Goal: Check status: Check status

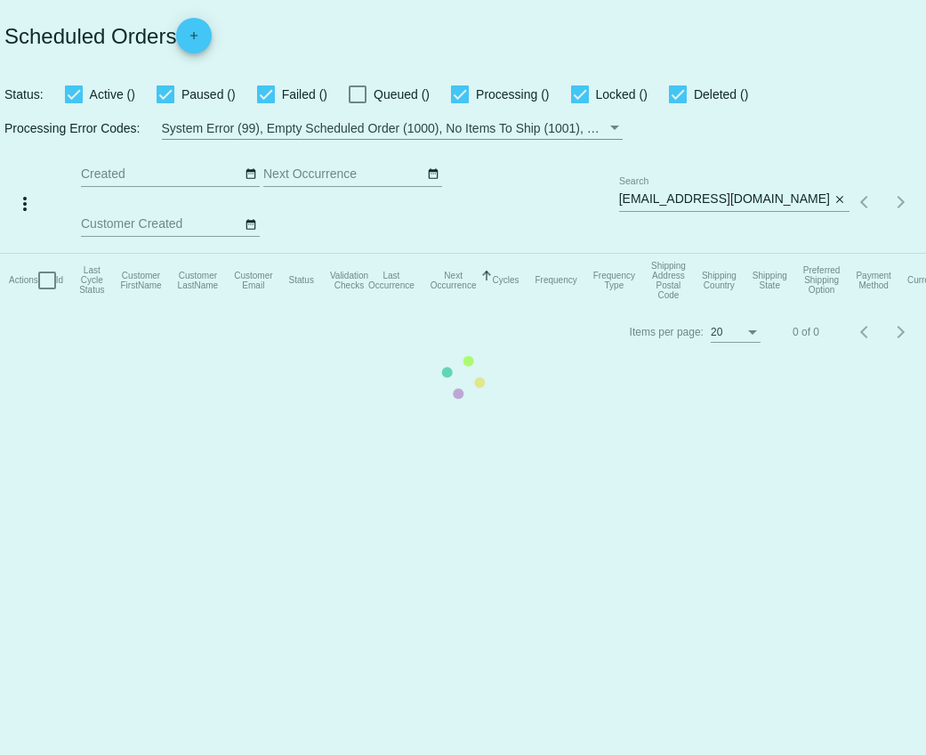
click at [737, 254] on mat-table "Actions Id Last Cycle Status Customer FirstName Customer LastName Customer Emai…" at bounding box center [463, 280] width 926 height 53
click at [741, 254] on mat-table "Actions Id Last Cycle Status Customer FirstName Customer LastName Customer Emai…" at bounding box center [463, 280] width 926 height 53
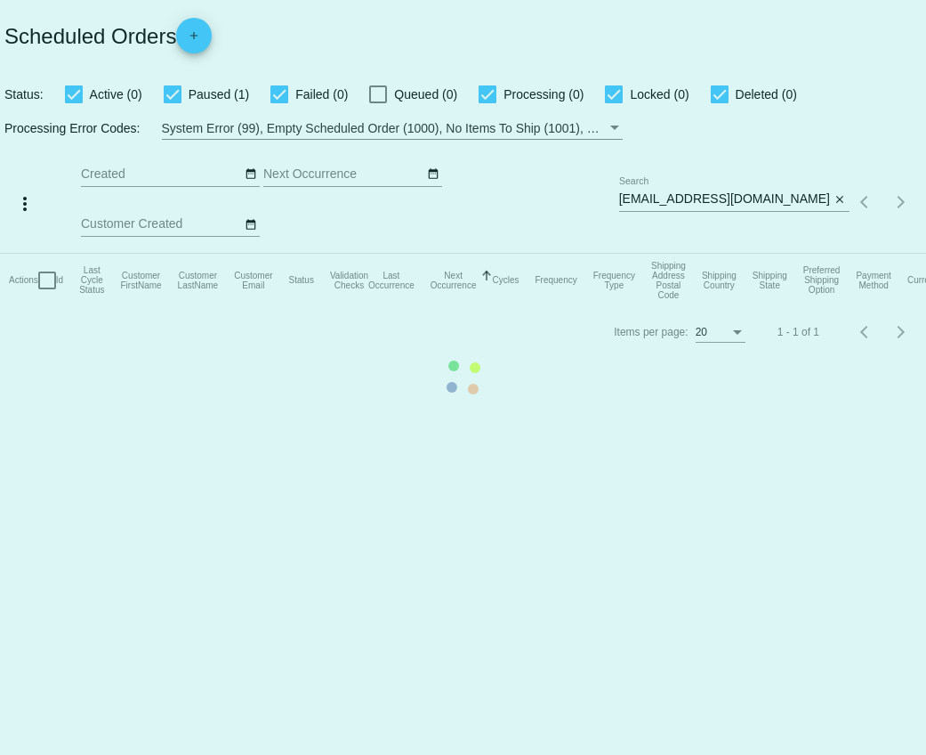
click at [745, 254] on mat-table "Actions Id Last Cycle Status Customer FirstName Customer LastName Customer Emai…" at bounding box center [463, 280] width 926 height 53
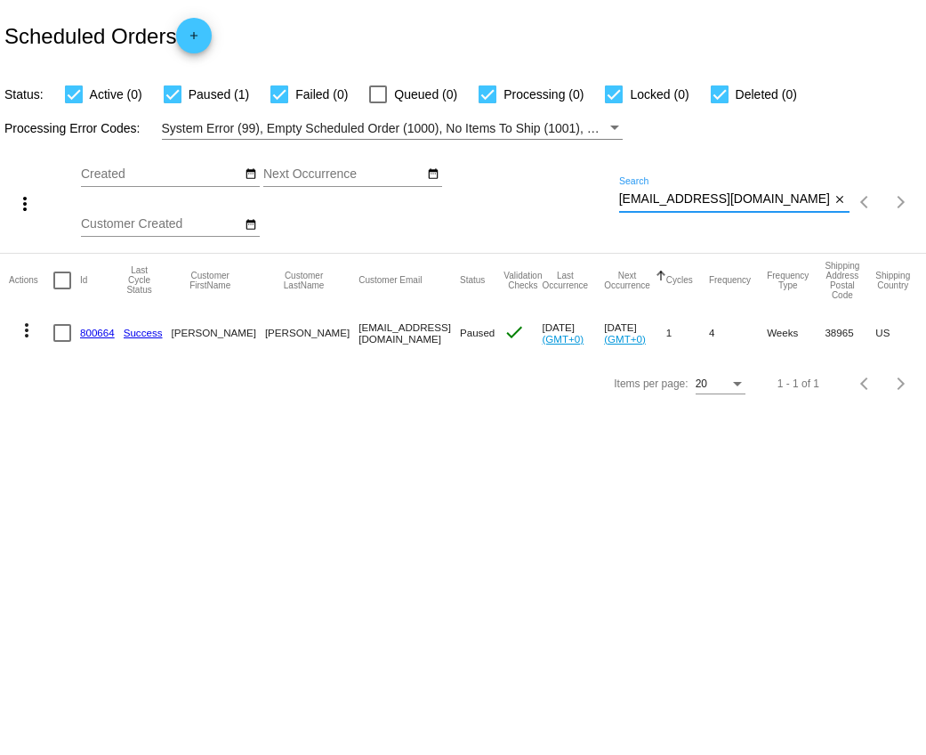
drag, startPoint x: 745, startPoint y: 204, endPoint x: 609, endPoint y: 200, distance: 135.3
click at [609, 200] on div "more_vert Oct Jan Feb Mar [DATE]" at bounding box center [463, 196] width 926 height 113
paste input "HollyMarkese@G"
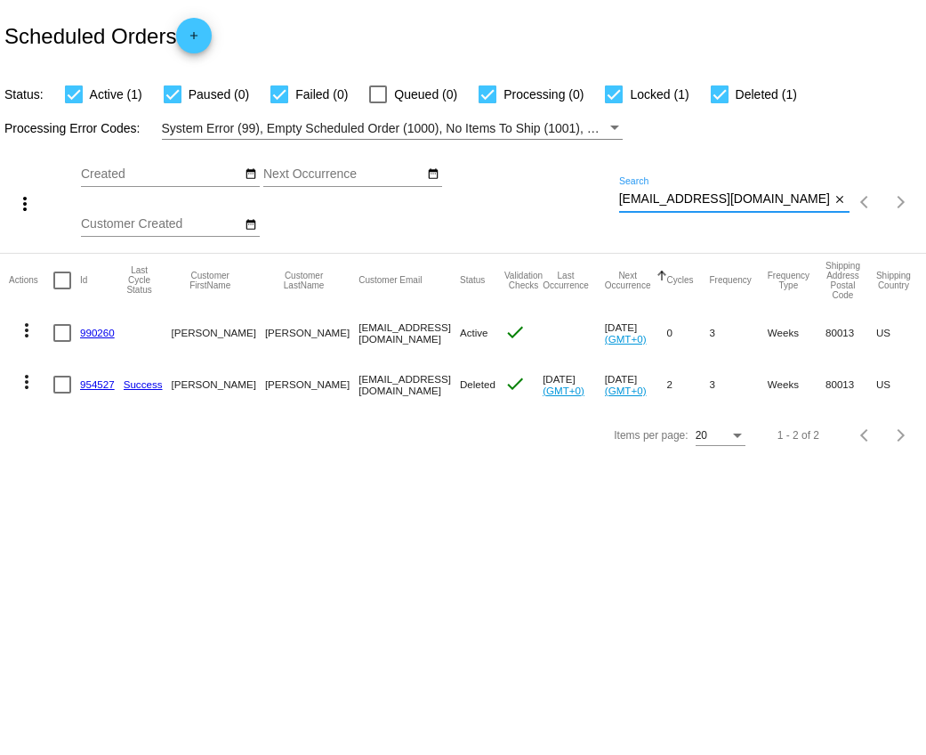
type input "[EMAIL_ADDRESS][DOMAIN_NAME]"
click at [97, 334] on link "990260" at bounding box center [97, 333] width 35 height 12
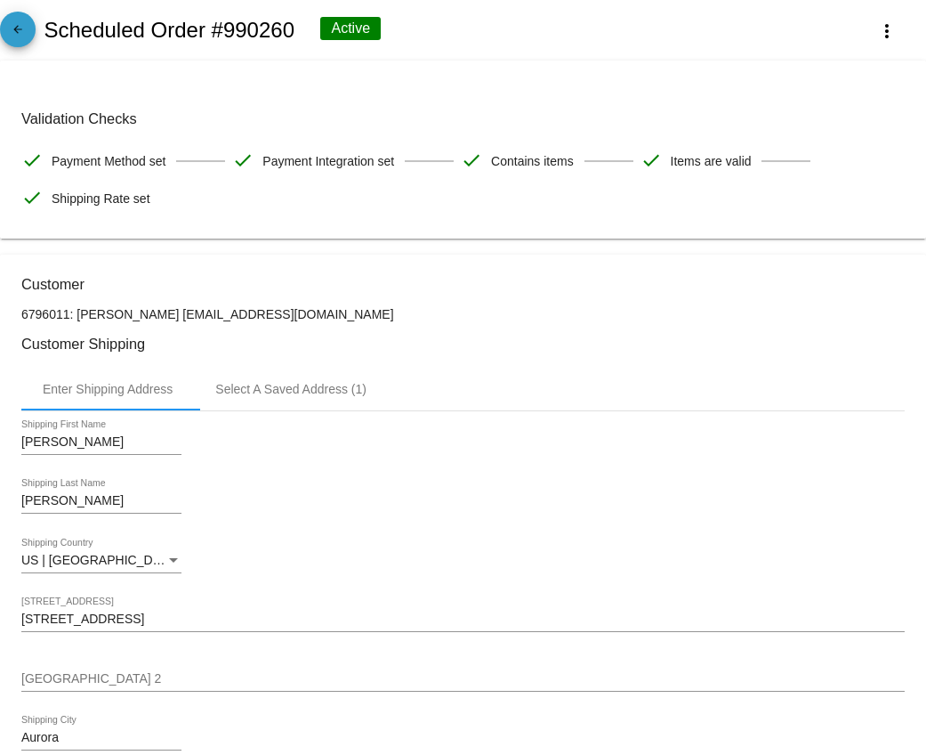
click at [25, 40] on mat-icon "arrow_back" at bounding box center [17, 33] width 21 height 21
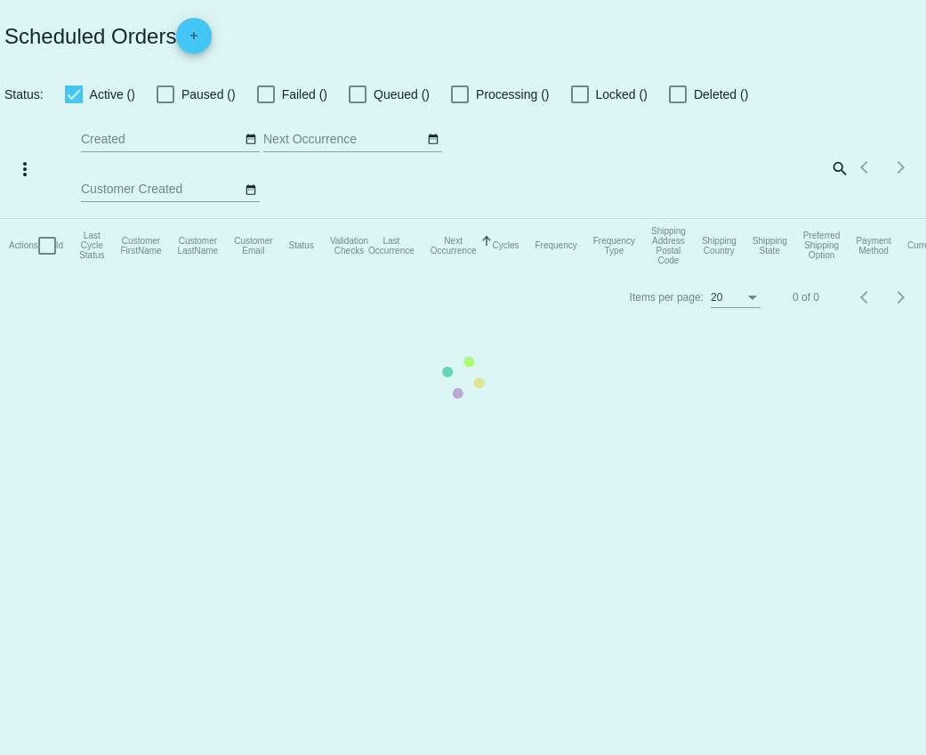
checkbox input "true"
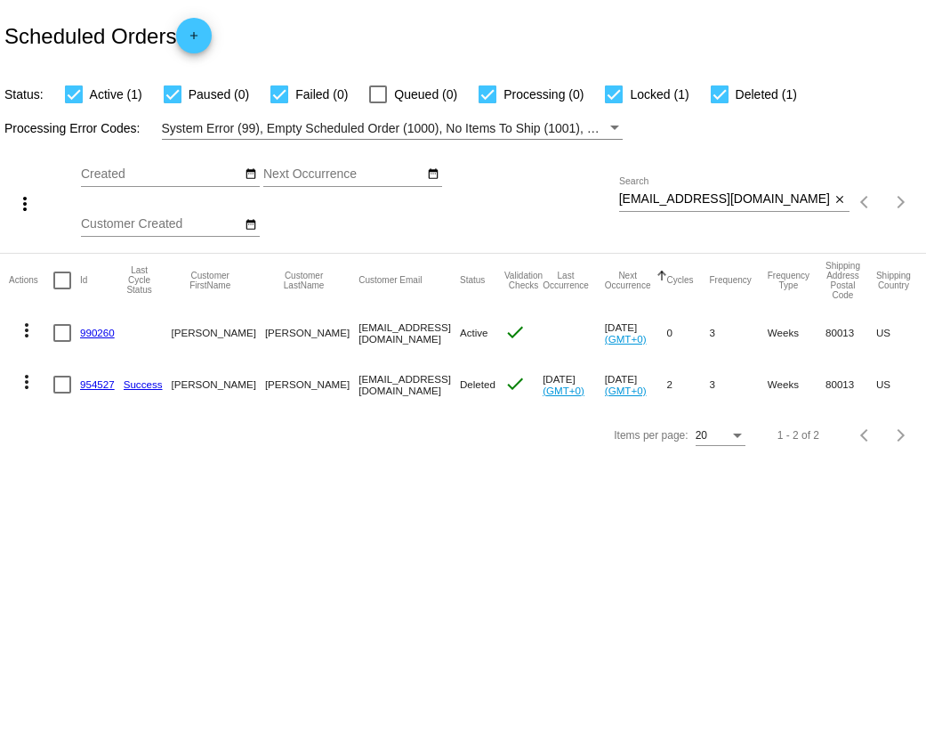
click at [96, 386] on link "954527" at bounding box center [97, 384] width 35 height 12
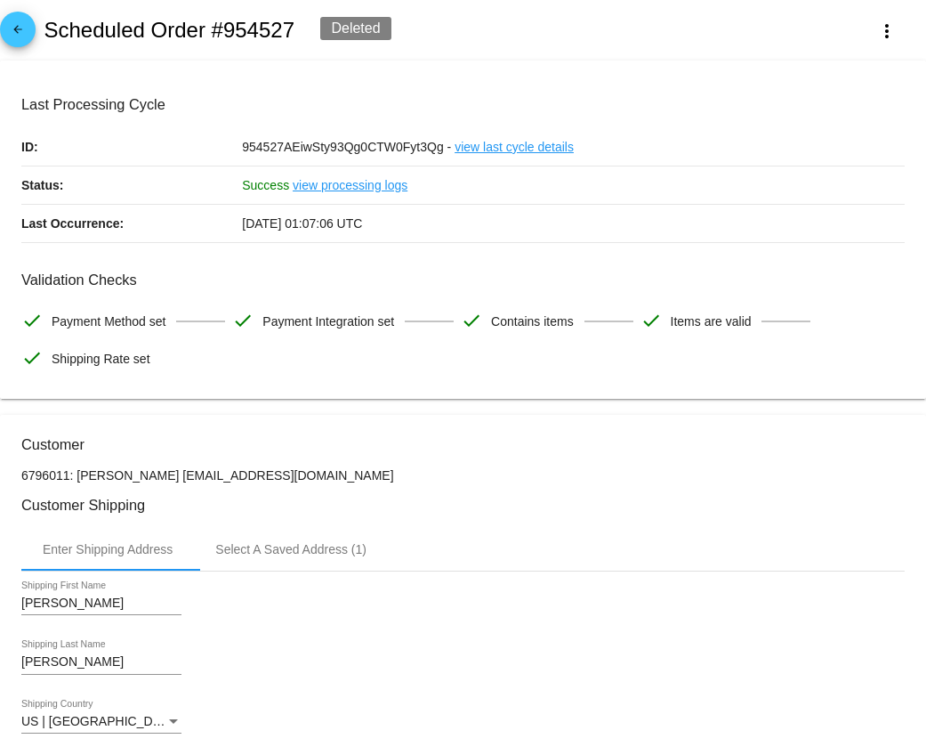
click at [26, 40] on mat-icon "arrow_back" at bounding box center [17, 33] width 21 height 21
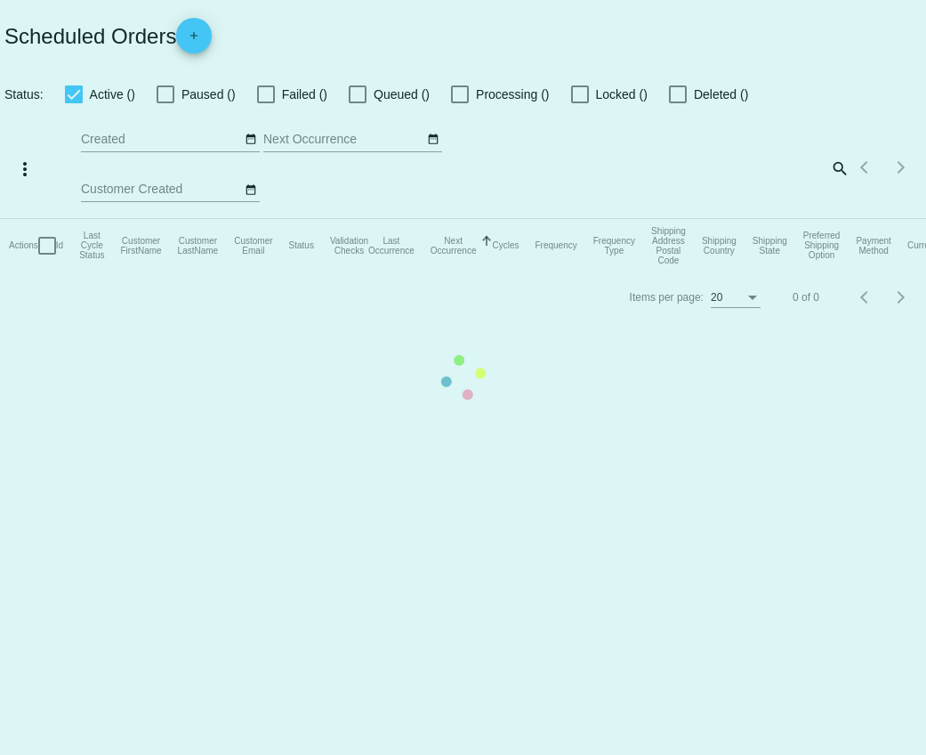
checkbox input "true"
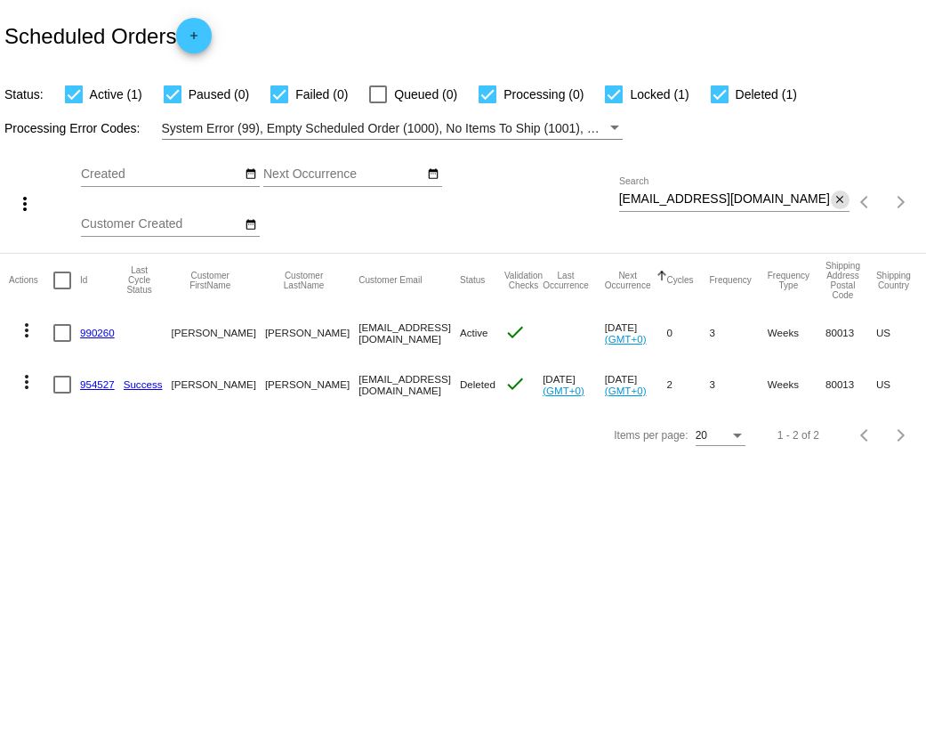
click at [838, 202] on mat-icon "close" at bounding box center [840, 200] width 12 height 14
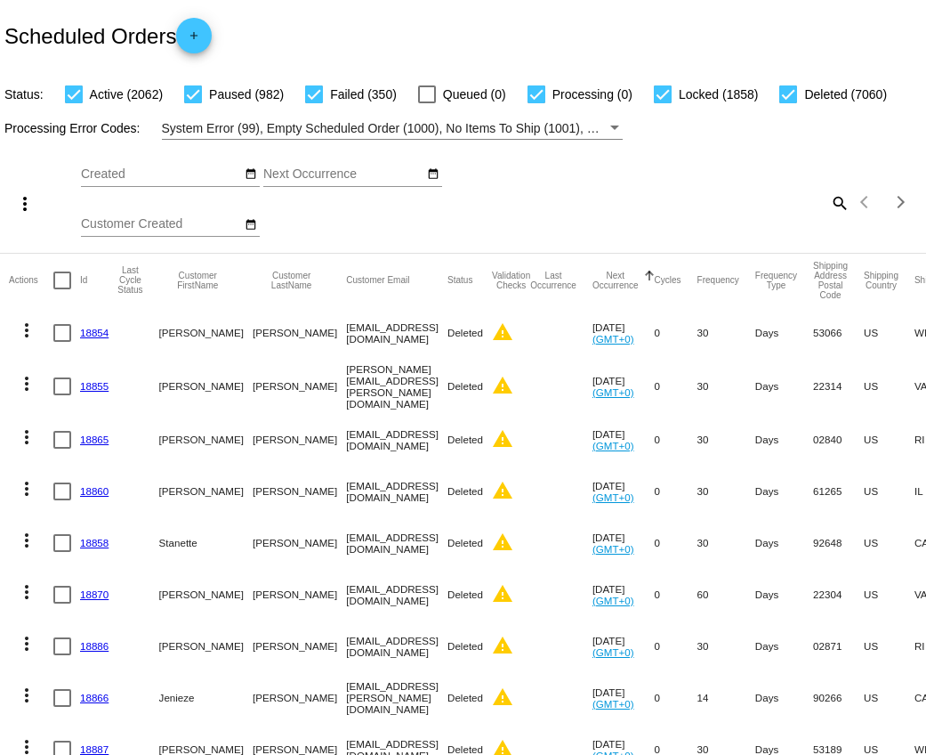
click at [836, 206] on mat-icon "search" at bounding box center [838, 203] width 21 height 28
click at [815, 199] on input "Search" at bounding box center [734, 199] width 230 height 14
paste input "[EMAIL_ADDRESS][DOMAIN_NAME]"
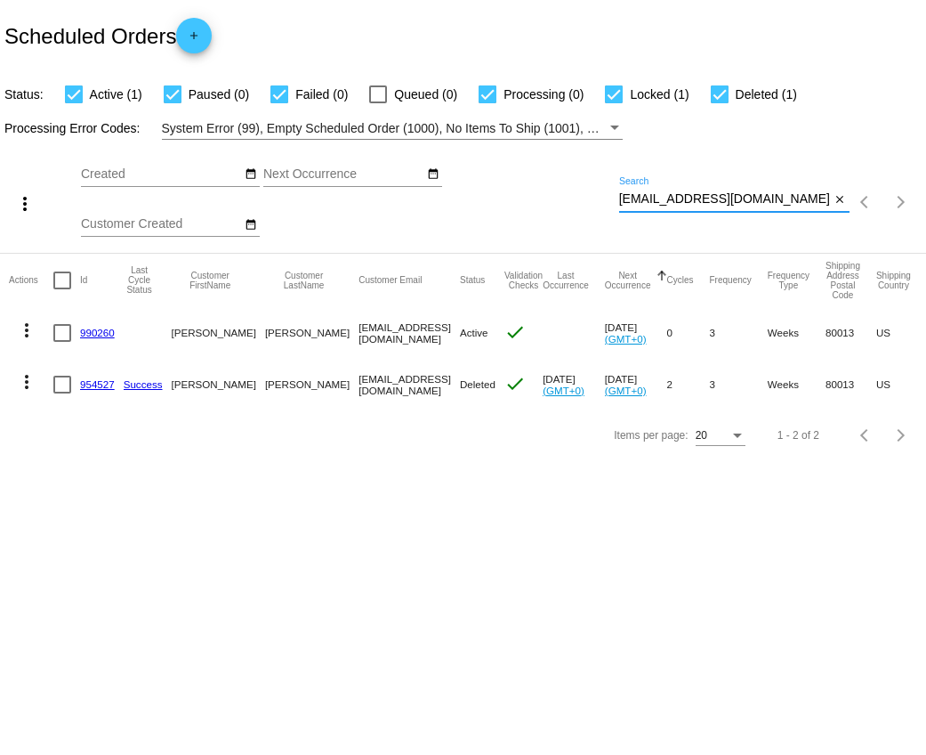
type input "[EMAIL_ADDRESS][DOMAIN_NAME]"
click at [24, 383] on mat-icon "more_vert" at bounding box center [26, 381] width 21 height 21
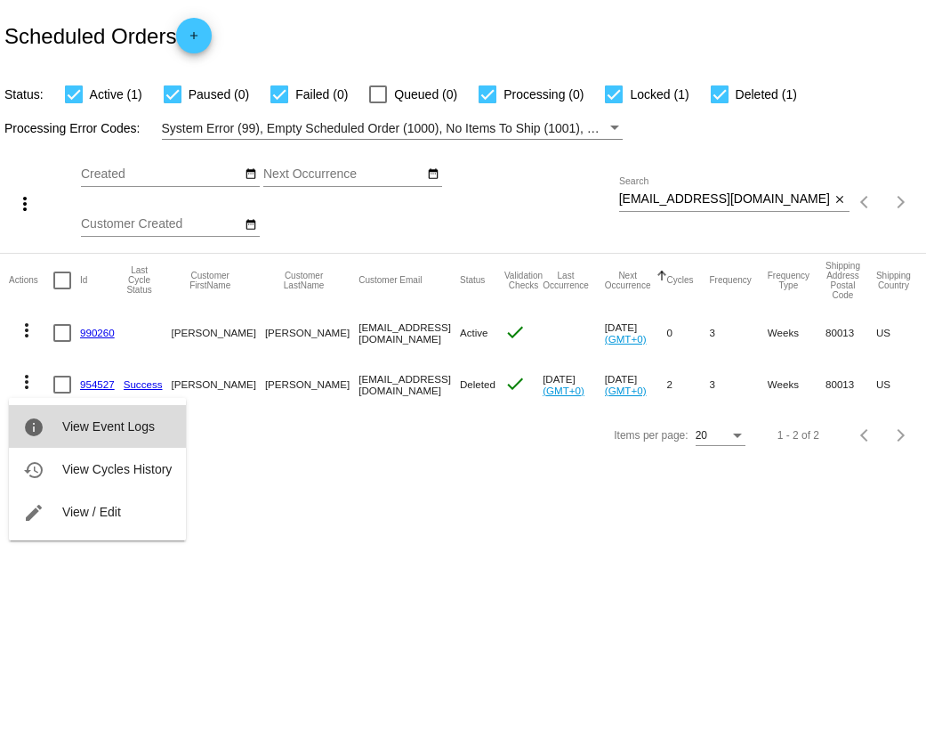
click at [83, 419] on span "View Event Logs" at bounding box center [108, 426] width 93 height 14
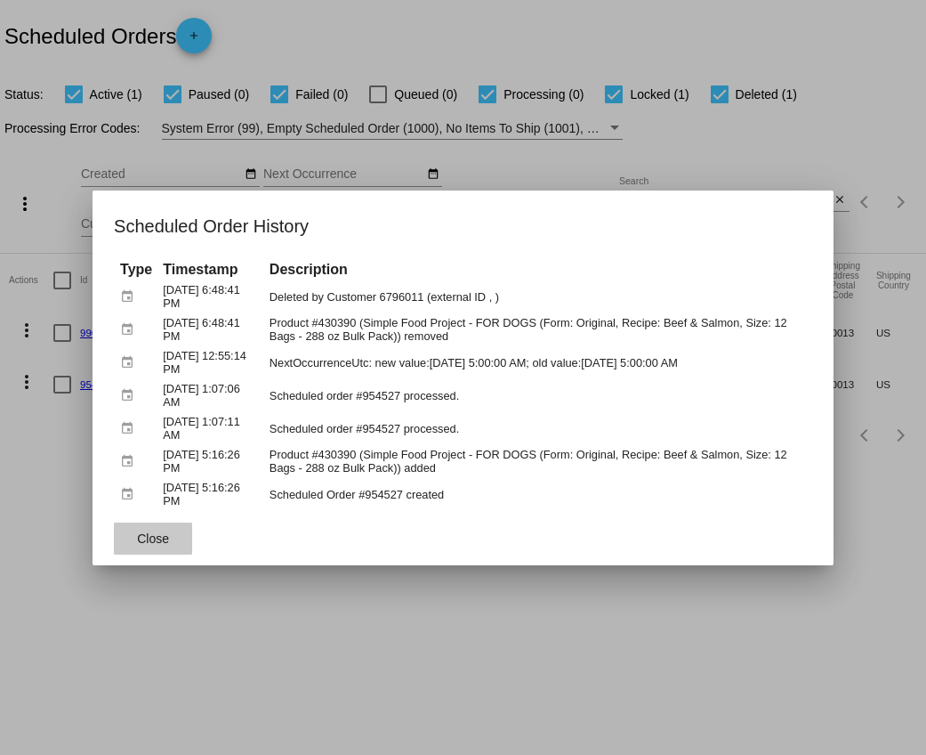
click at [145, 543] on span "Close" at bounding box center [153, 538] width 32 height 14
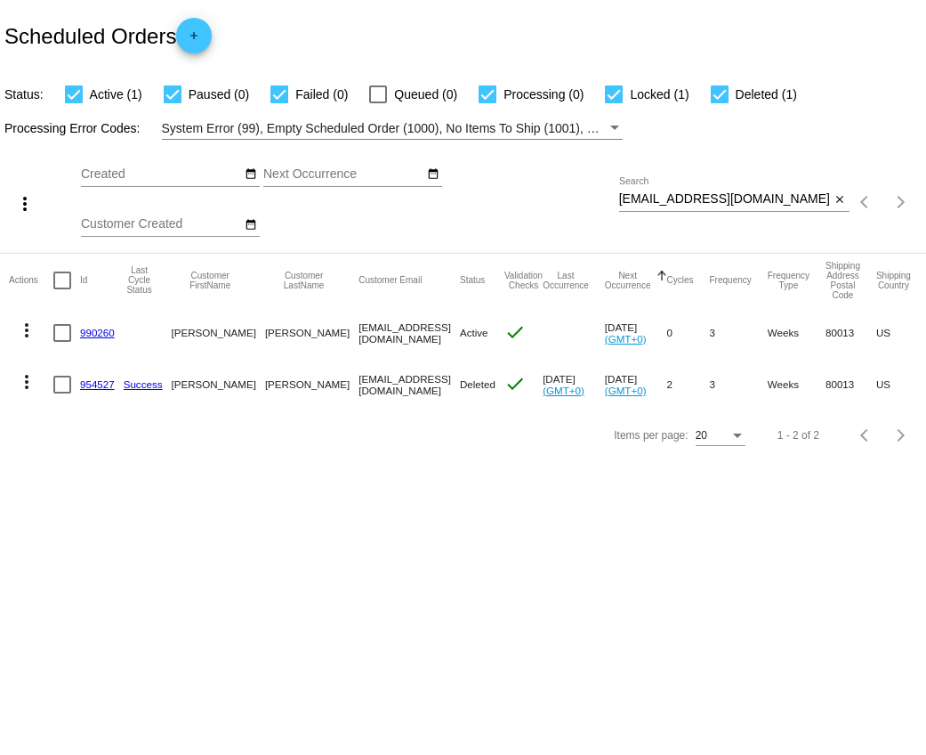
click at [20, 326] on mat-icon "more_vert" at bounding box center [26, 329] width 21 height 21
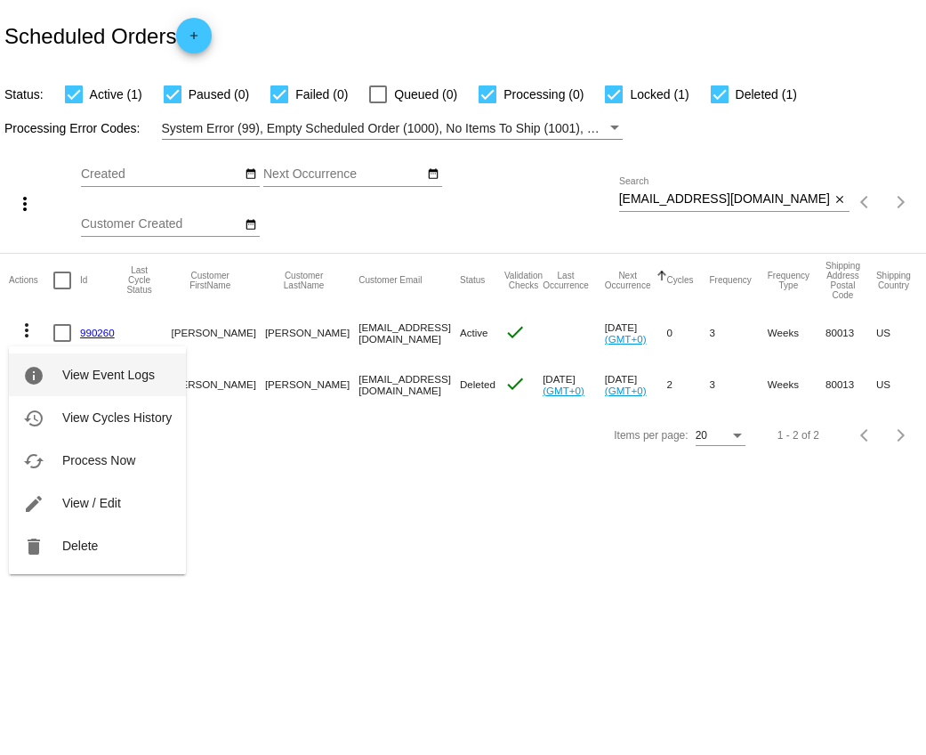
click at [82, 379] on span "View Event Logs" at bounding box center [108, 374] width 93 height 14
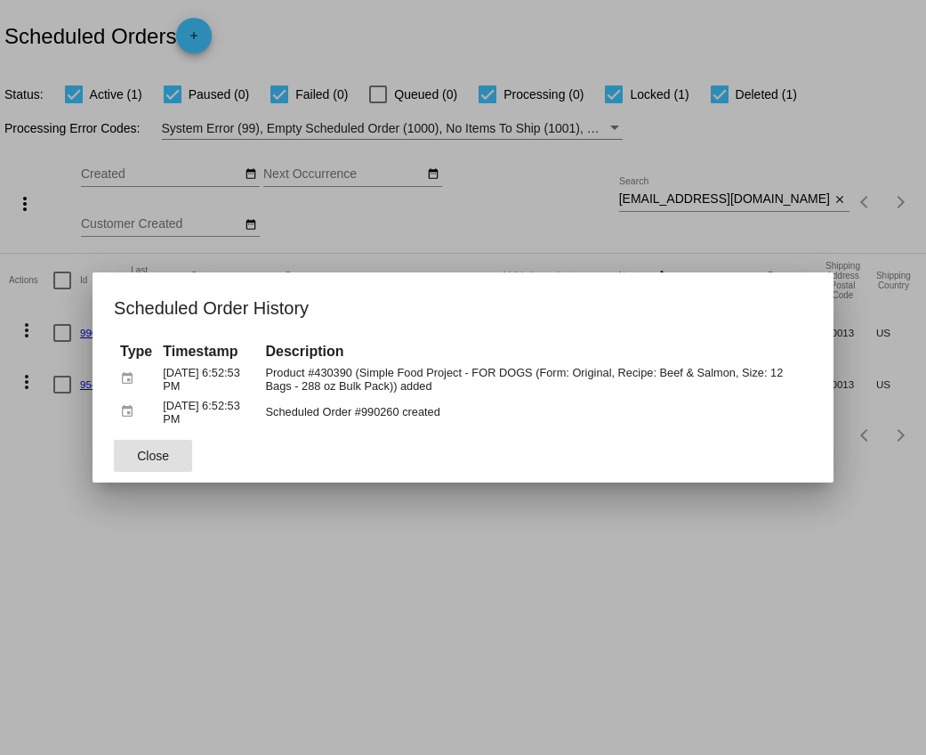
click at [167, 454] on span "Close" at bounding box center [153, 455] width 32 height 14
